Goal: Task Accomplishment & Management: Use online tool/utility

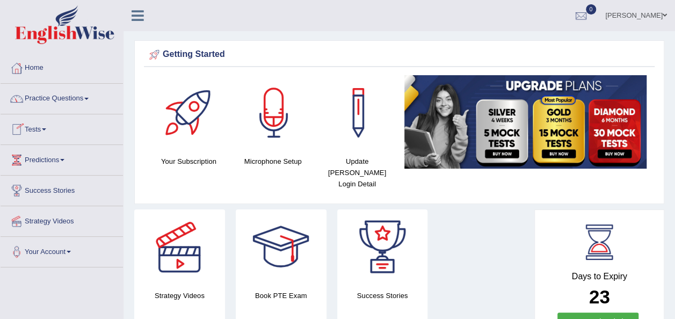
click at [89, 99] on span at bounding box center [86, 99] width 4 height 2
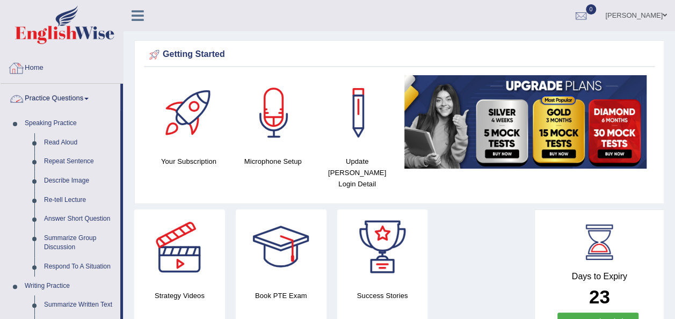
click at [99, 62] on link "Home" at bounding box center [62, 66] width 122 height 27
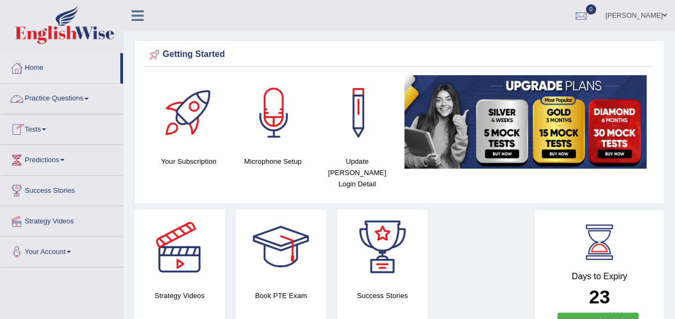
click at [46, 129] on span at bounding box center [44, 129] width 4 height 2
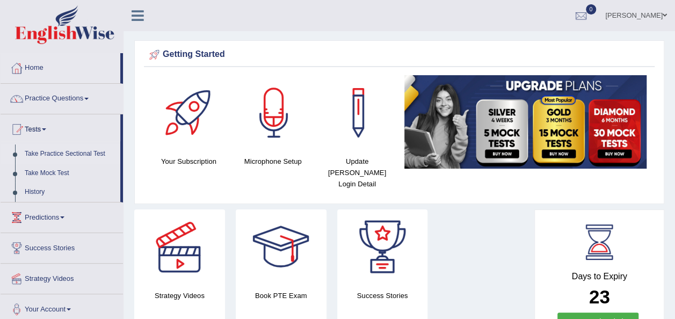
click at [56, 154] on link "Take Practice Sectional Test" at bounding box center [70, 153] width 100 height 19
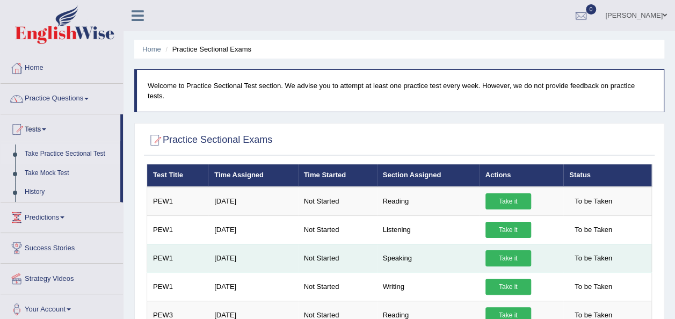
click at [498, 250] on link "Take it" at bounding box center [508, 258] width 46 height 16
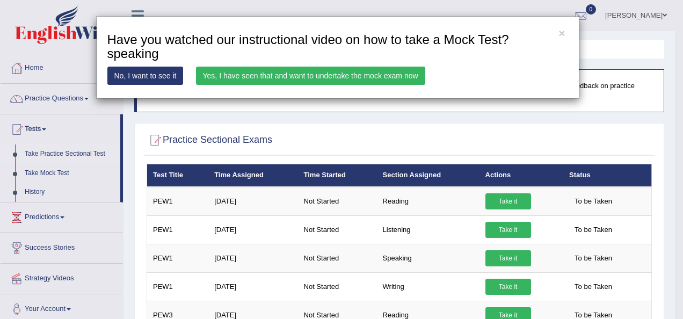
click at [363, 75] on link "Yes, I have seen that and want to undertake the mock exam now" at bounding box center [310, 76] width 229 height 18
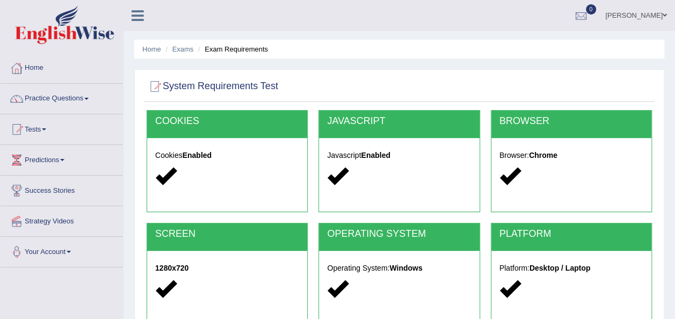
click at [207, 127] on div "COOKIES" at bounding box center [227, 124] width 160 height 27
drag, startPoint x: 207, startPoint y: 127, endPoint x: 182, endPoint y: 187, distance: 65.2
click at [182, 187] on div "COOKIES Cookies Enabled" at bounding box center [227, 161] width 161 height 102
click at [182, 187] on div at bounding box center [227, 176] width 144 height 23
click at [156, 88] on div at bounding box center [155, 86] width 16 height 16
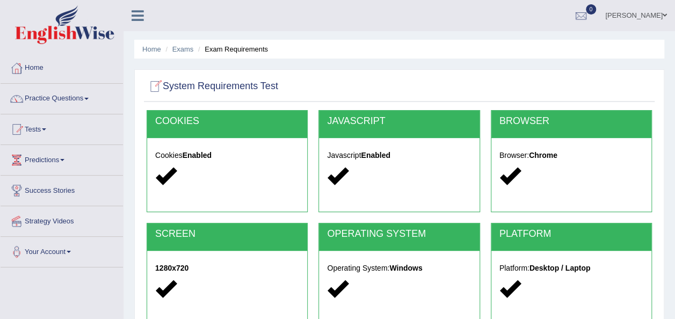
click at [156, 88] on div at bounding box center [155, 86] width 16 height 16
click at [187, 132] on div "COOKIES" at bounding box center [227, 124] width 160 height 27
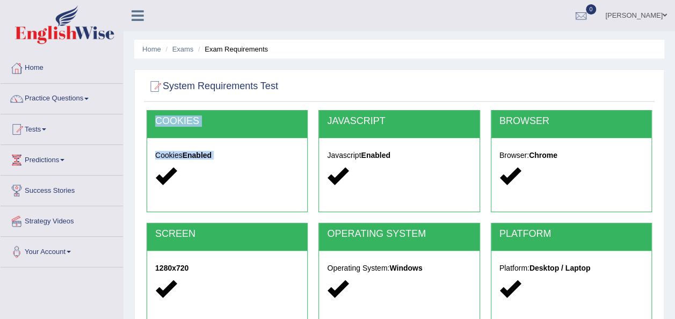
drag, startPoint x: 187, startPoint y: 132, endPoint x: 176, endPoint y: 172, distance: 42.0
click at [176, 172] on div "COOKIES Cookies Enabled" at bounding box center [227, 161] width 161 height 102
click at [176, 172] on div at bounding box center [227, 176] width 144 height 23
click at [206, 208] on div "COOKIES Cookies Enabled" at bounding box center [227, 161] width 161 height 102
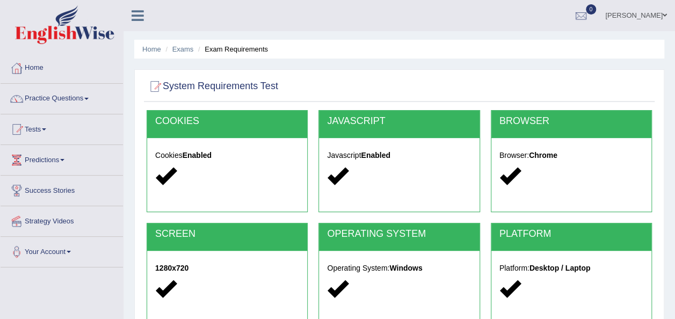
drag, startPoint x: 206, startPoint y: 208, endPoint x: 156, endPoint y: 176, distance: 59.9
click at [156, 176] on div "COOKIES Cookies Enabled" at bounding box center [227, 161] width 161 height 102
click at [156, 176] on icon at bounding box center [165, 175] width 21 height 21
click at [152, 177] on div "Cookies Enabled" at bounding box center [227, 167] width 160 height 59
click at [178, 226] on div "SCREEN" at bounding box center [227, 236] width 160 height 27
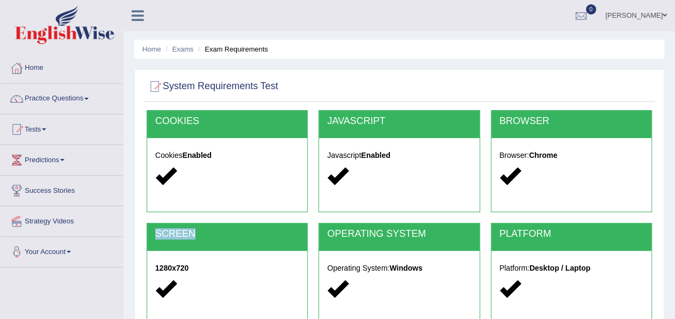
click at [178, 226] on div "SCREEN" at bounding box center [227, 236] width 160 height 27
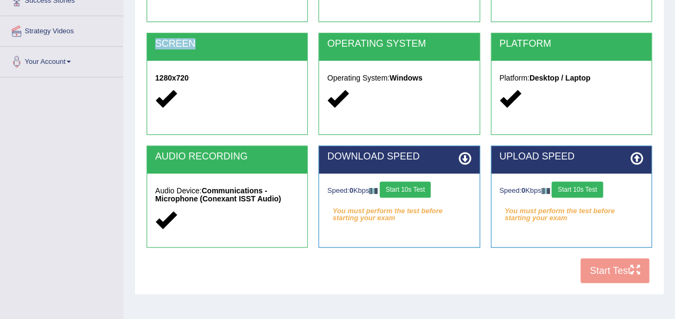
scroll to position [199, 0]
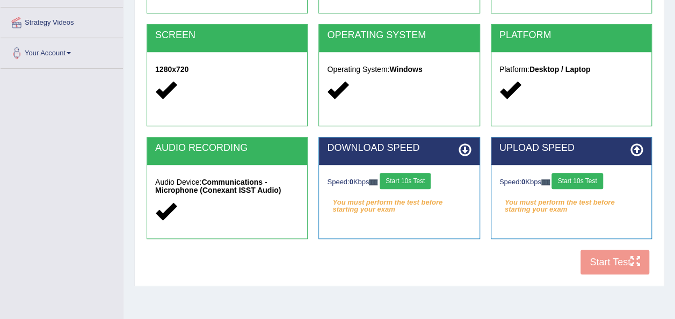
click at [604, 257] on div "COOKIES Cookies Enabled JAVASCRIPT Javascript Enabled BROWSER Browser: Chrome S…" at bounding box center [399, 95] width 510 height 369
drag, startPoint x: 604, startPoint y: 257, endPoint x: 639, endPoint y: 263, distance: 35.0
click at [639, 263] on div "COOKIES Cookies Enabled JAVASCRIPT Javascript Enabled BROWSER Browser: Chrome S…" at bounding box center [399, 95] width 510 height 369
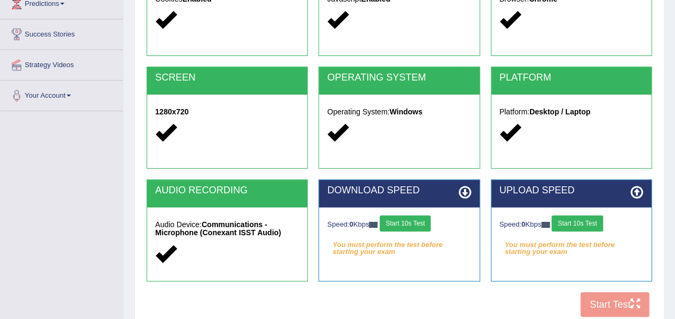
scroll to position [159, 0]
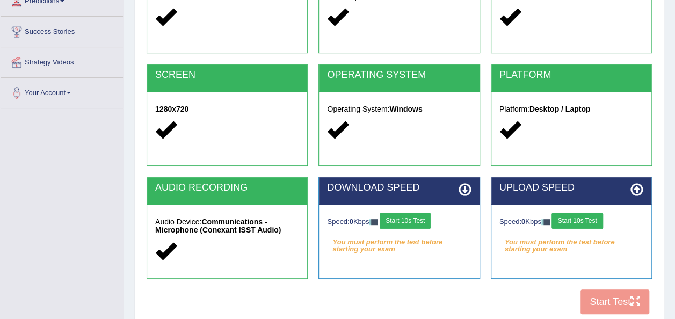
click at [409, 220] on button "Start 10s Test" at bounding box center [404, 221] width 51 height 16
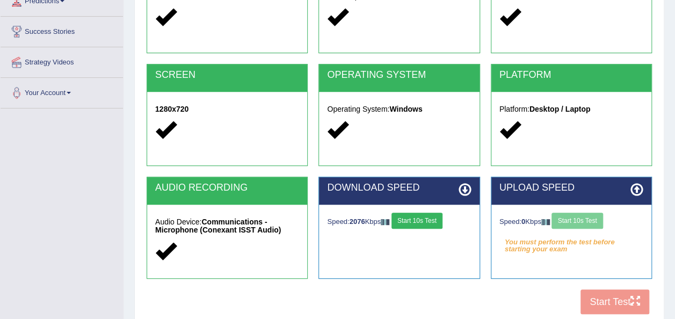
click at [583, 216] on div "Speed: 0 Kbps Start 10s Test" at bounding box center [571, 222] width 144 height 19
click at [578, 220] on button "Start 10s Test" at bounding box center [576, 221] width 51 height 16
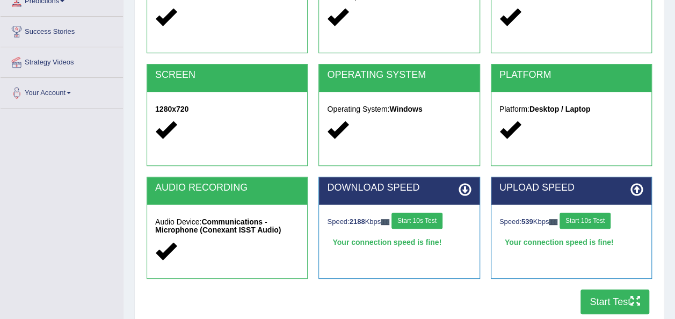
click at [612, 301] on button "Start Test" at bounding box center [614, 301] width 69 height 25
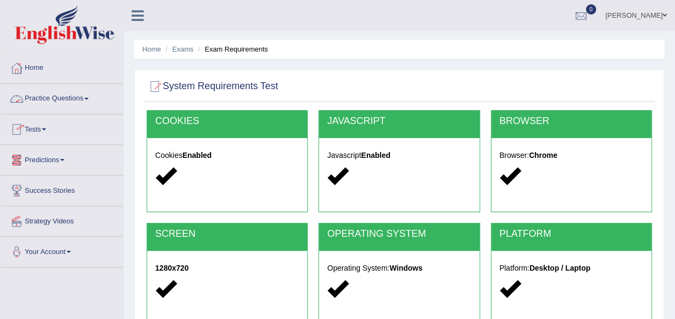
click at [89, 97] on link "Practice Questions" at bounding box center [62, 97] width 122 height 27
